Goal: Check status: Check status

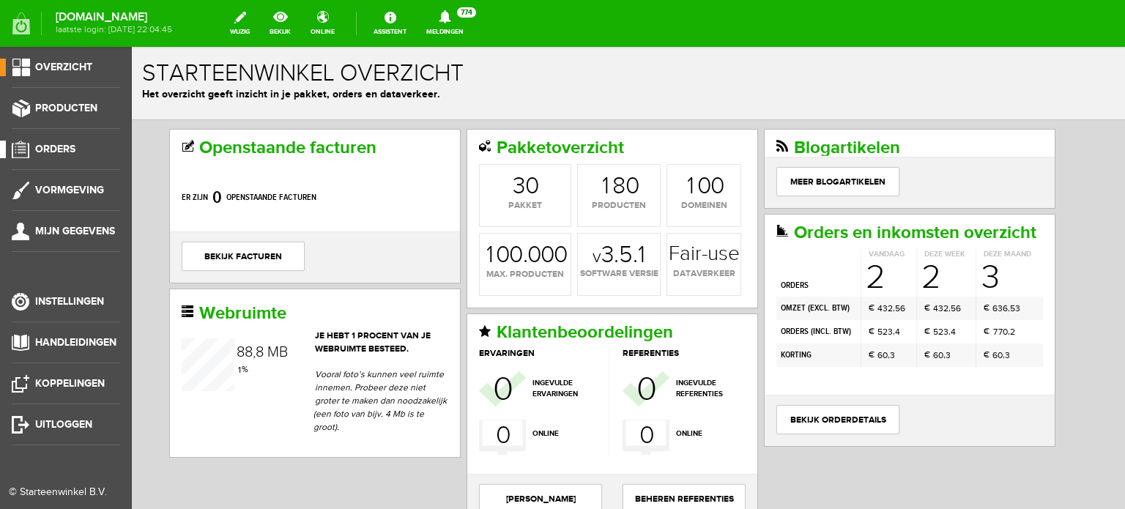
click at [59, 150] on span "Orders" at bounding box center [55, 149] width 40 height 12
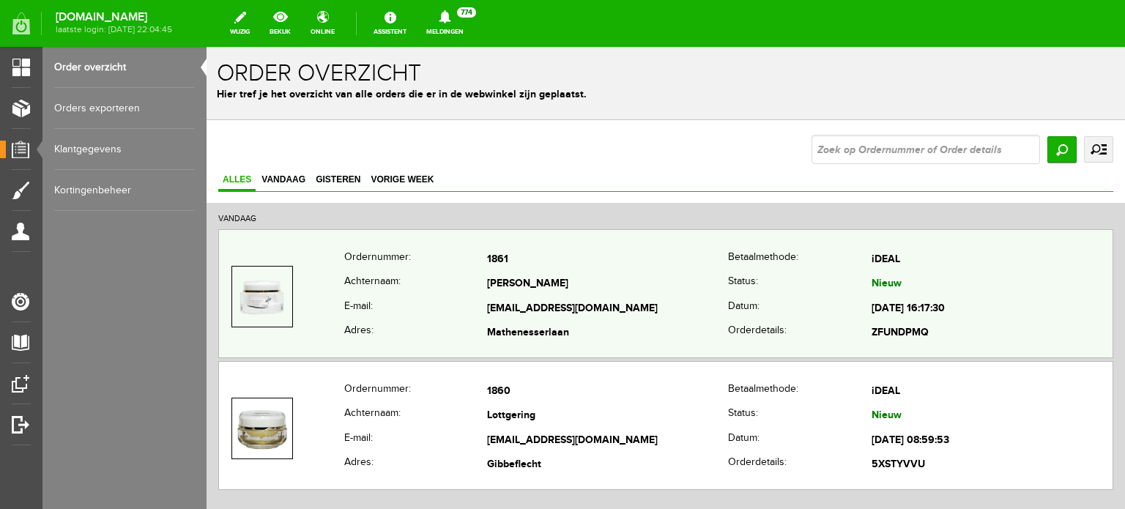
click at [501, 298] on td "[EMAIL_ADDRESS][DOMAIN_NAME]" at bounding box center [607, 309] width 241 height 25
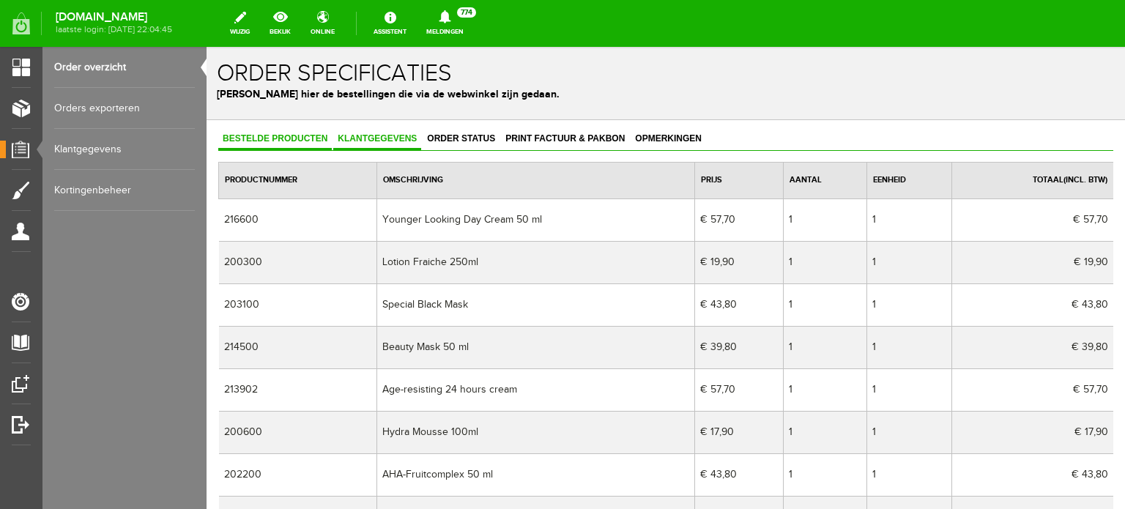
click at [375, 138] on span "Klantgegevens" at bounding box center [377, 138] width 88 height 10
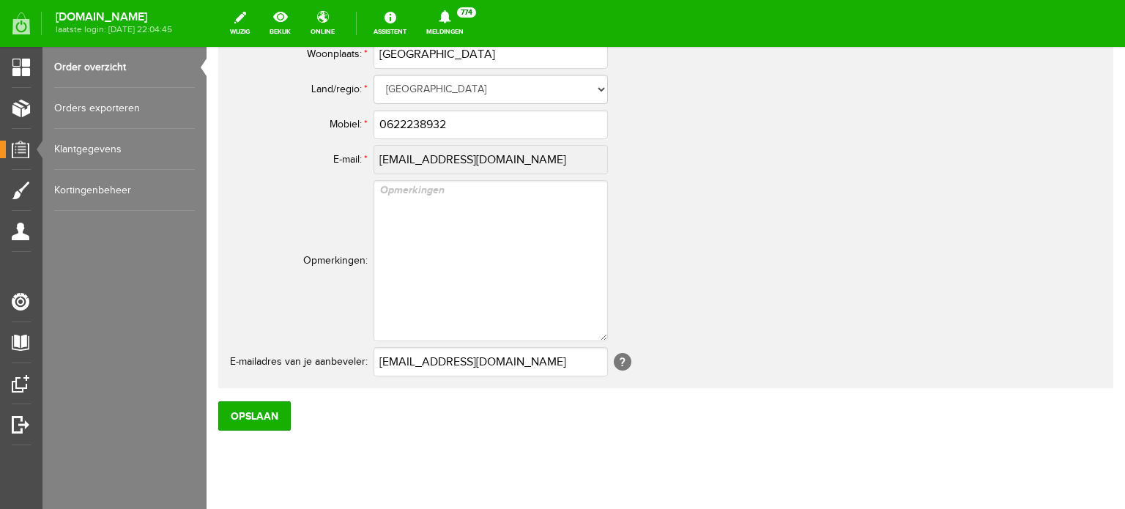
scroll to position [946, 0]
